Goal: Entertainment & Leisure: Consume media (video, audio)

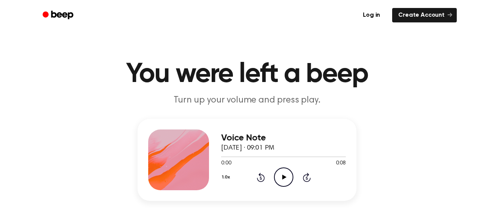
click at [279, 176] on icon "Play Audio" at bounding box center [283, 177] width 19 height 19
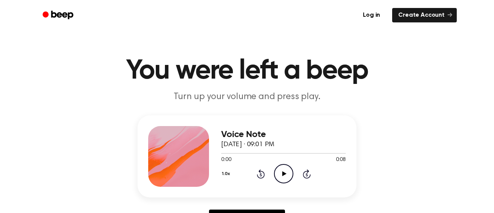
scroll to position [5, 0]
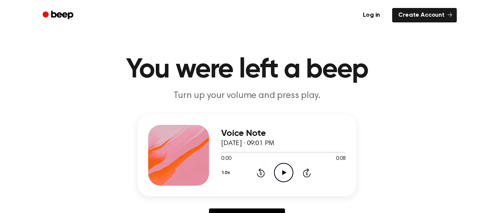
click at [282, 166] on icon "Play Audio" at bounding box center [283, 172] width 19 height 19
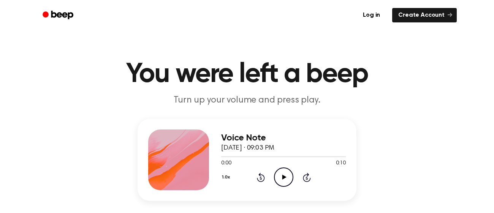
click at [284, 176] on icon "Play Audio" at bounding box center [283, 177] width 19 height 19
click at [289, 174] on icon "Pause Audio" at bounding box center [283, 177] width 19 height 19
click at [277, 178] on icon "Play Audio" at bounding box center [283, 177] width 19 height 19
drag, startPoint x: 282, startPoint y: 179, endPoint x: 278, endPoint y: 179, distance: 4.2
click at [278, 179] on icon "Pause Audio" at bounding box center [283, 177] width 19 height 19
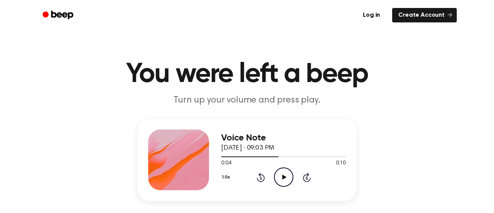
click at [284, 182] on icon "Play Audio" at bounding box center [283, 177] width 19 height 19
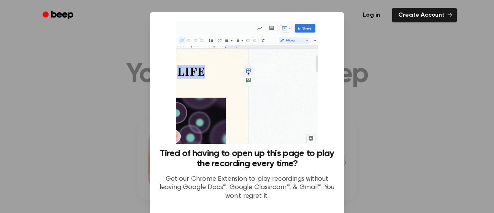
click at [376, 123] on div at bounding box center [247, 106] width 494 height 213
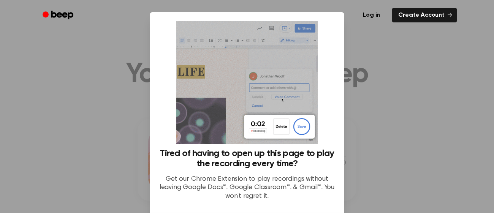
click at [323, 22] on ul "Log in Create Account" at bounding box center [271, 14] width 371 height 17
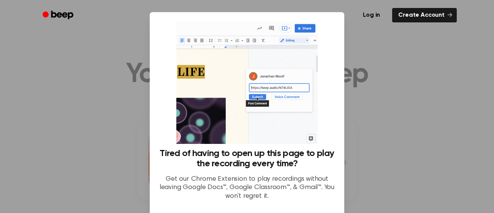
drag, startPoint x: 113, startPoint y: 36, endPoint x: 115, endPoint y: 42, distance: 5.9
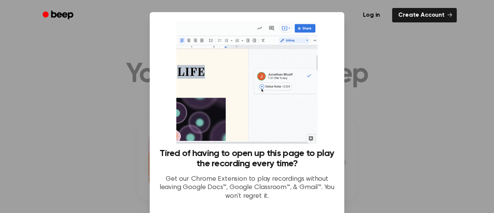
click at [113, 38] on div at bounding box center [247, 106] width 494 height 213
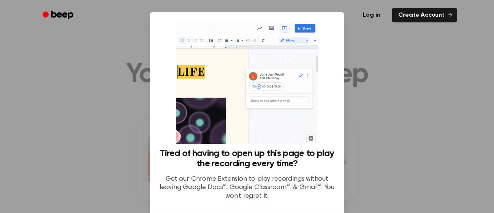
click at [389, 90] on div at bounding box center [247, 106] width 494 height 213
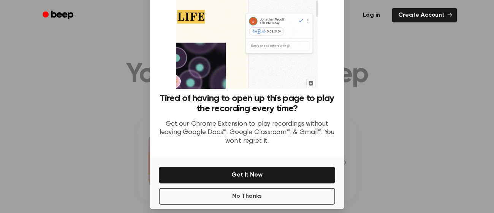
scroll to position [58, 0]
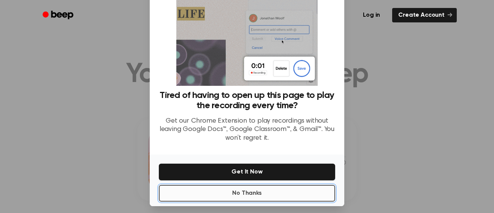
click at [263, 198] on button "No Thanks" at bounding box center [247, 193] width 176 height 17
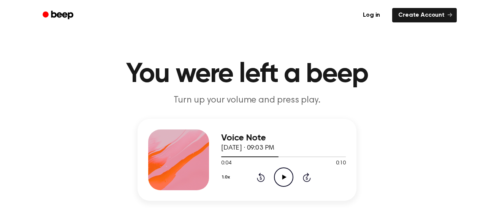
click at [285, 174] on icon "Play Audio" at bounding box center [283, 177] width 19 height 19
drag, startPoint x: 284, startPoint y: 178, endPoint x: 277, endPoint y: 180, distance: 7.5
click at [277, 180] on icon "Pause Audio" at bounding box center [283, 177] width 19 height 19
click at [284, 176] on icon "Play Audio" at bounding box center [283, 177] width 19 height 19
click at [282, 175] on icon at bounding box center [283, 177] width 3 height 5
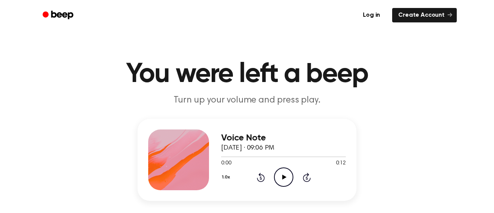
drag, startPoint x: 279, startPoint y: 172, endPoint x: 271, endPoint y: 170, distance: 7.5
click at [278, 172] on icon "Play Audio" at bounding box center [283, 177] width 19 height 19
click at [278, 177] on icon "Pause Audio" at bounding box center [283, 177] width 19 height 19
click at [283, 180] on icon "Play Audio" at bounding box center [283, 177] width 19 height 19
drag, startPoint x: 286, startPoint y: 174, endPoint x: 280, endPoint y: 165, distance: 11.5
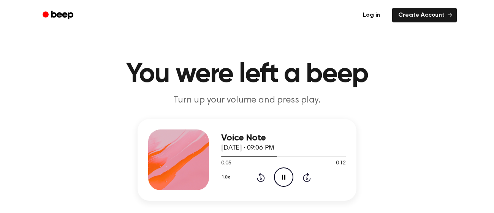
click at [284, 174] on icon "Pause Audio" at bounding box center [283, 177] width 19 height 19
click at [283, 178] on icon at bounding box center [284, 177] width 4 height 5
click at [283, 178] on icon "Pause Audio" at bounding box center [283, 177] width 19 height 19
click at [290, 179] on icon "Play Audio" at bounding box center [283, 177] width 19 height 19
